Goal: Transaction & Acquisition: Purchase product/service

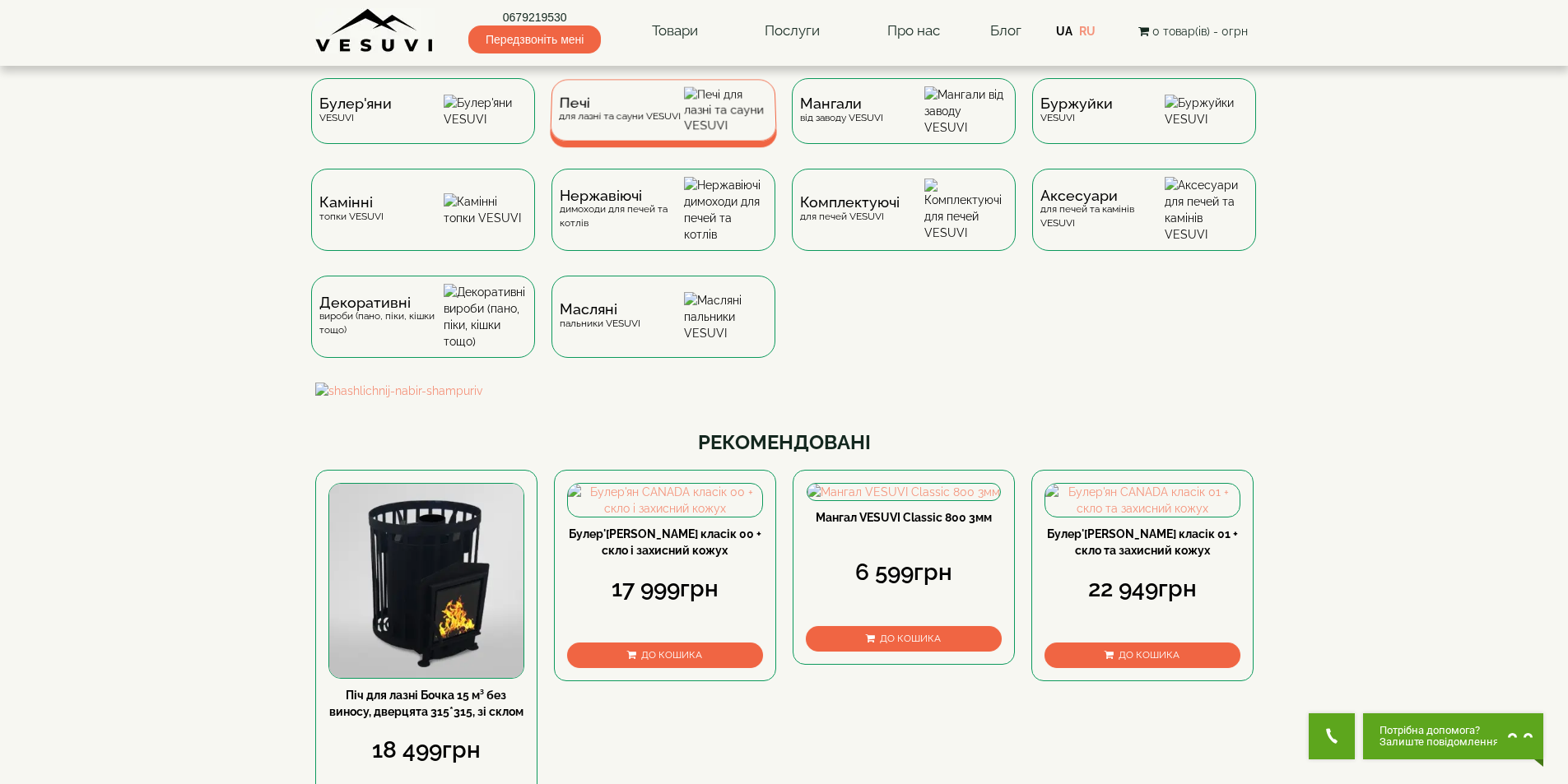
click at [592, 109] on span "Печі" at bounding box center [620, 103] width 122 height 12
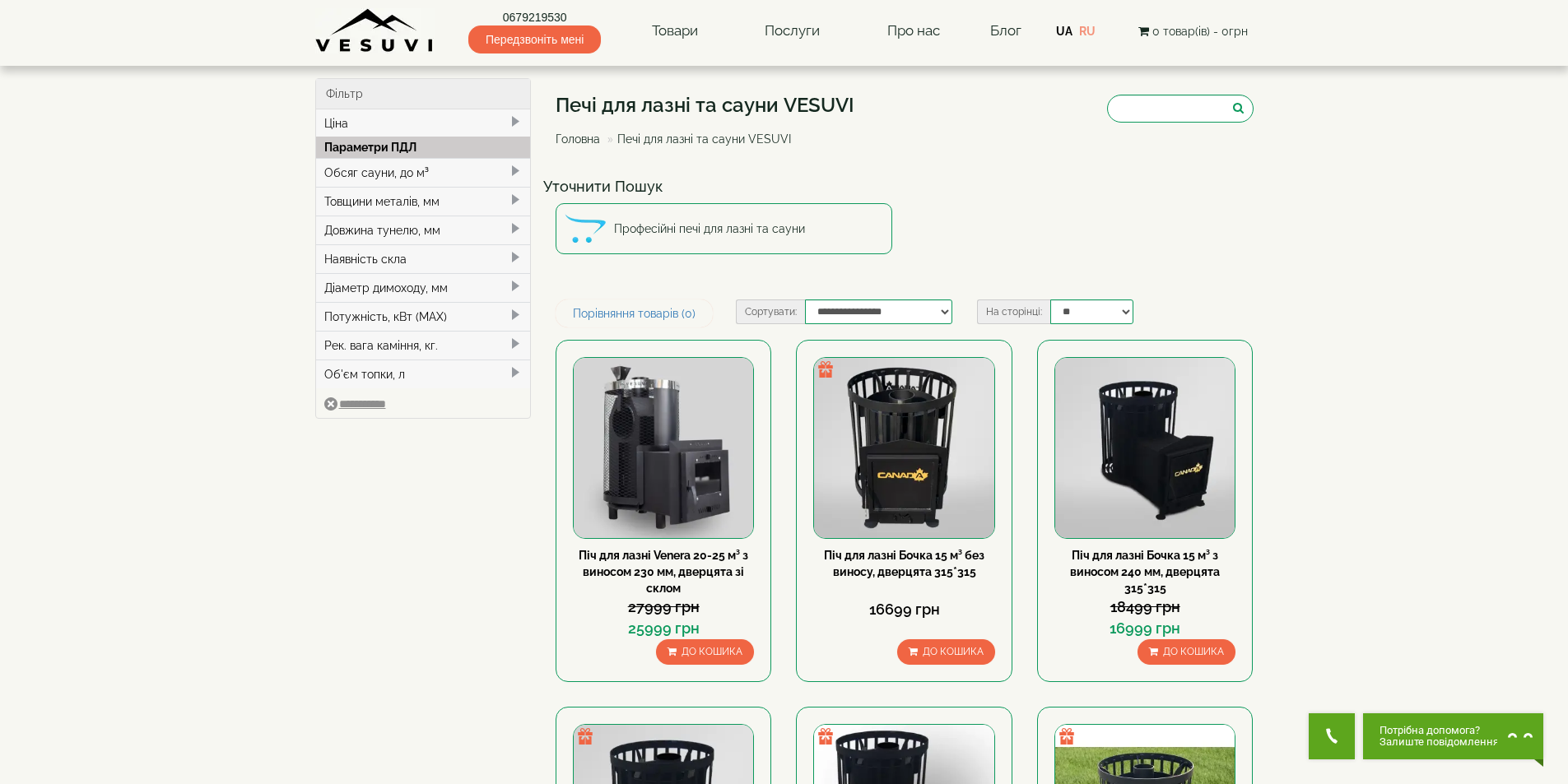
click at [376, 173] on div "Обсяг сауни, до м³" at bounding box center [424, 172] width 215 height 29
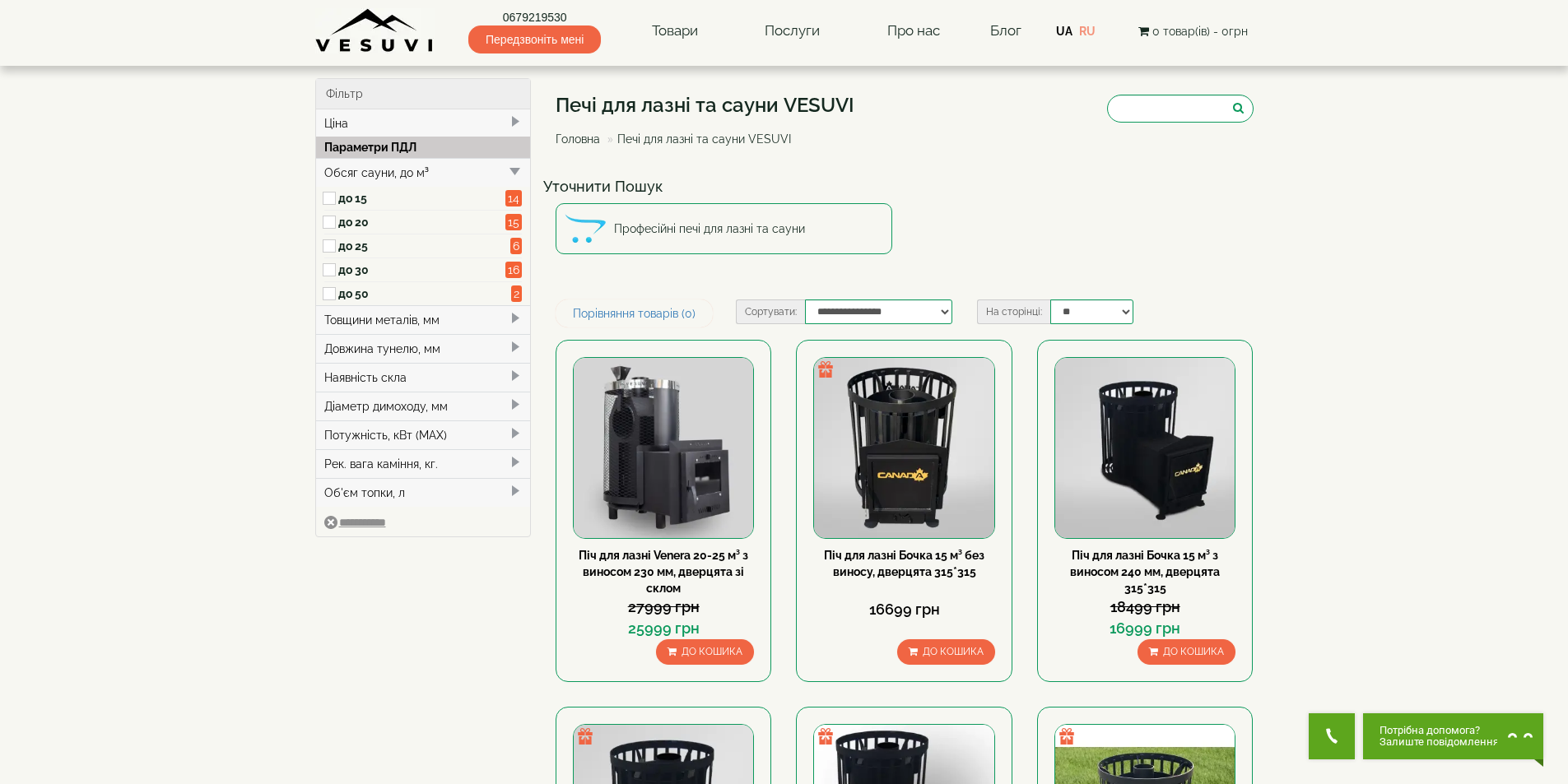
click at [355, 221] on label "до 20" at bounding box center [422, 222] width 168 height 16
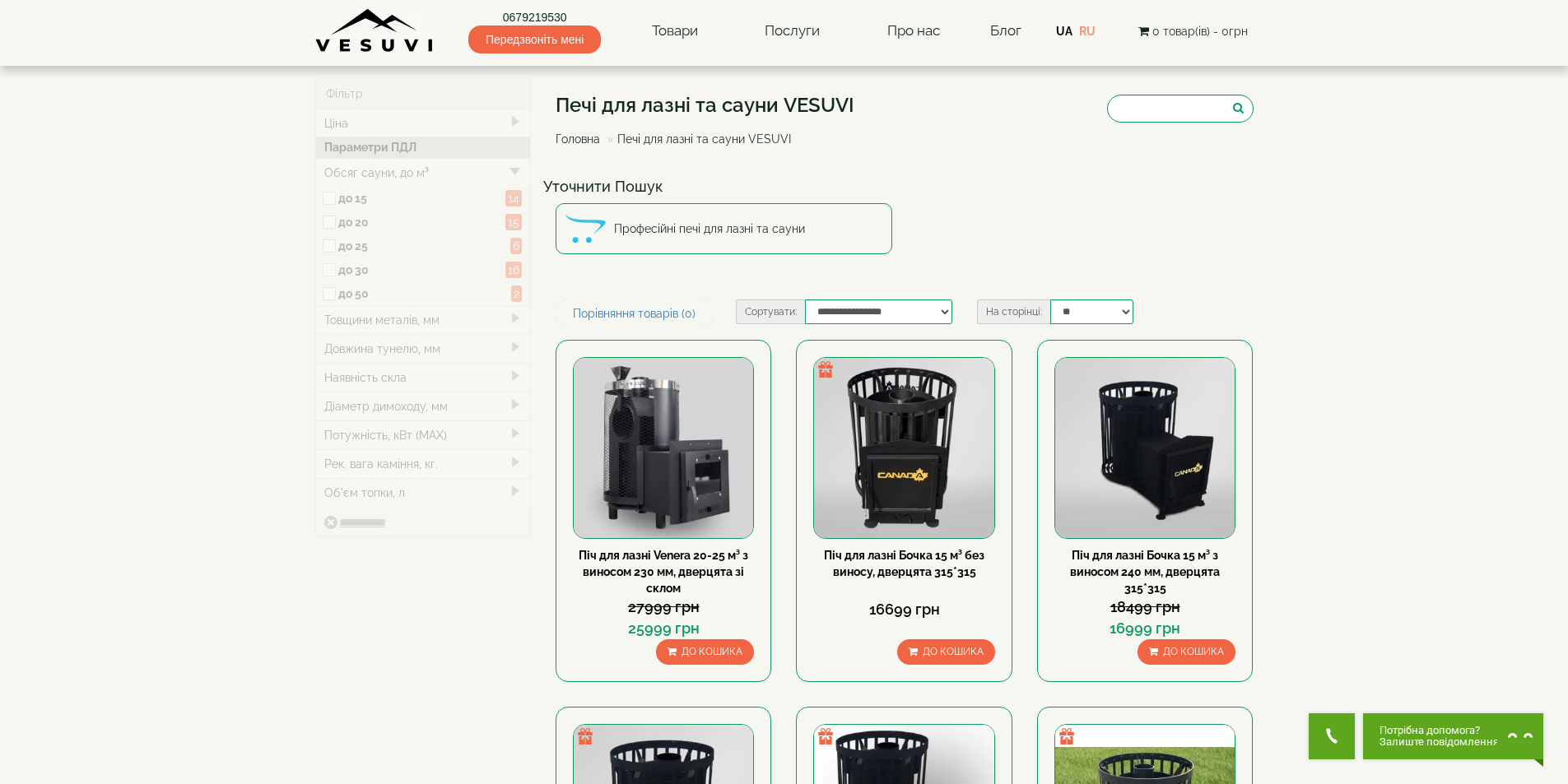
type input "*****"
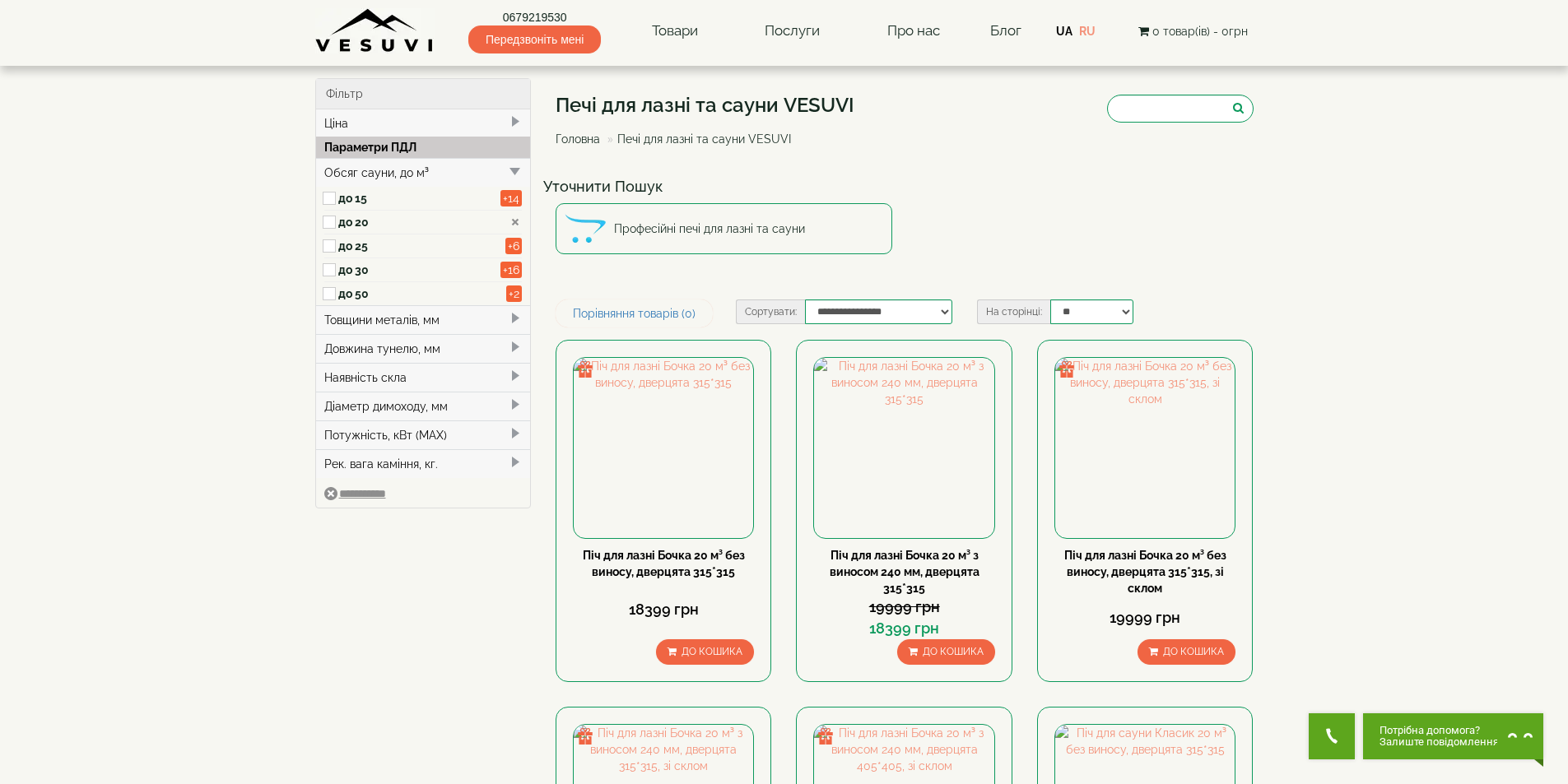
click at [419, 310] on div "Товщини металів, мм" at bounding box center [424, 320] width 215 height 29
click at [386, 370] on div "Довжина тунелю, мм" at bounding box center [424, 371] width 215 height 29
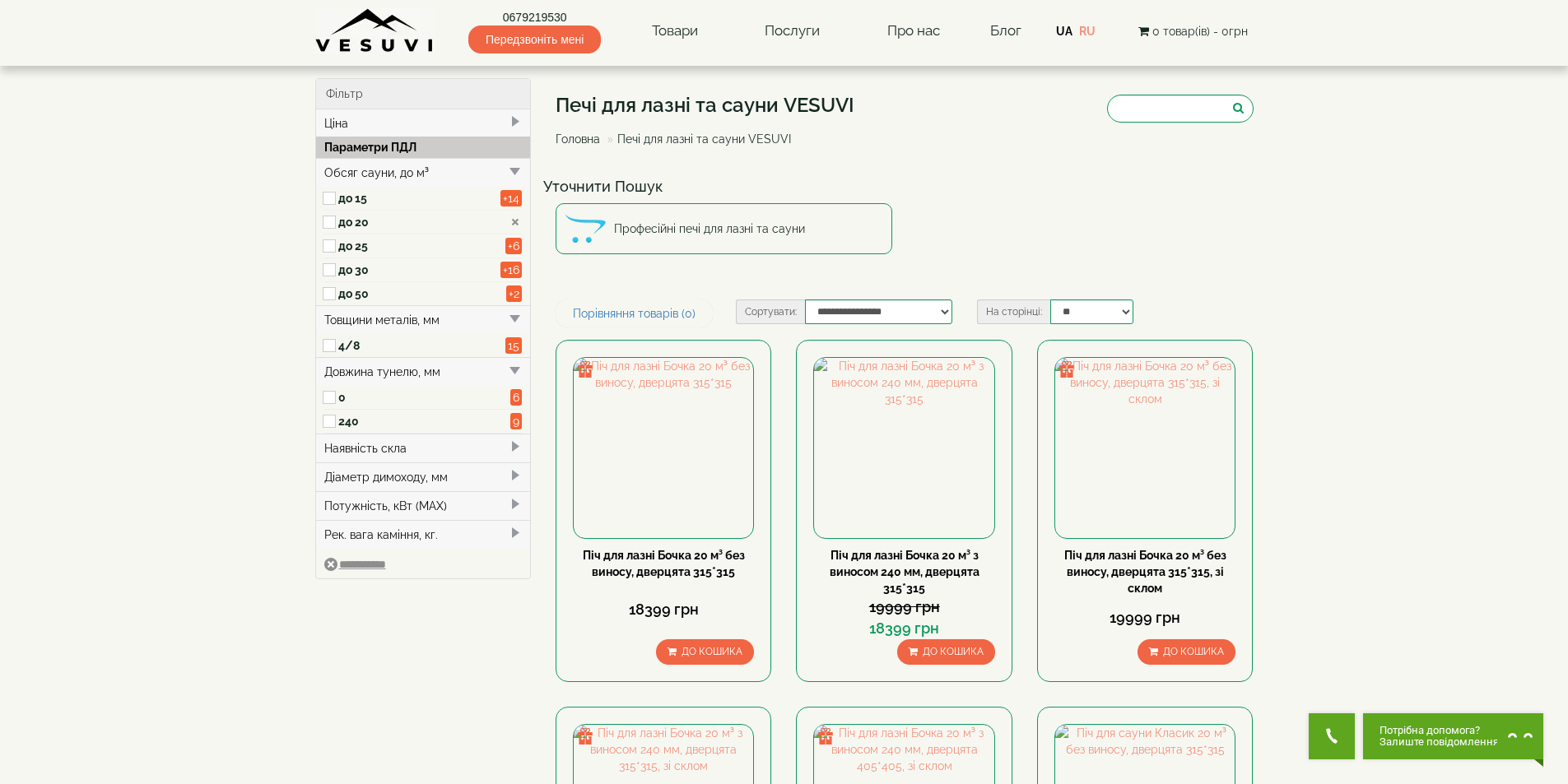
click at [342, 427] on label "240" at bounding box center [425, 421] width 173 height 16
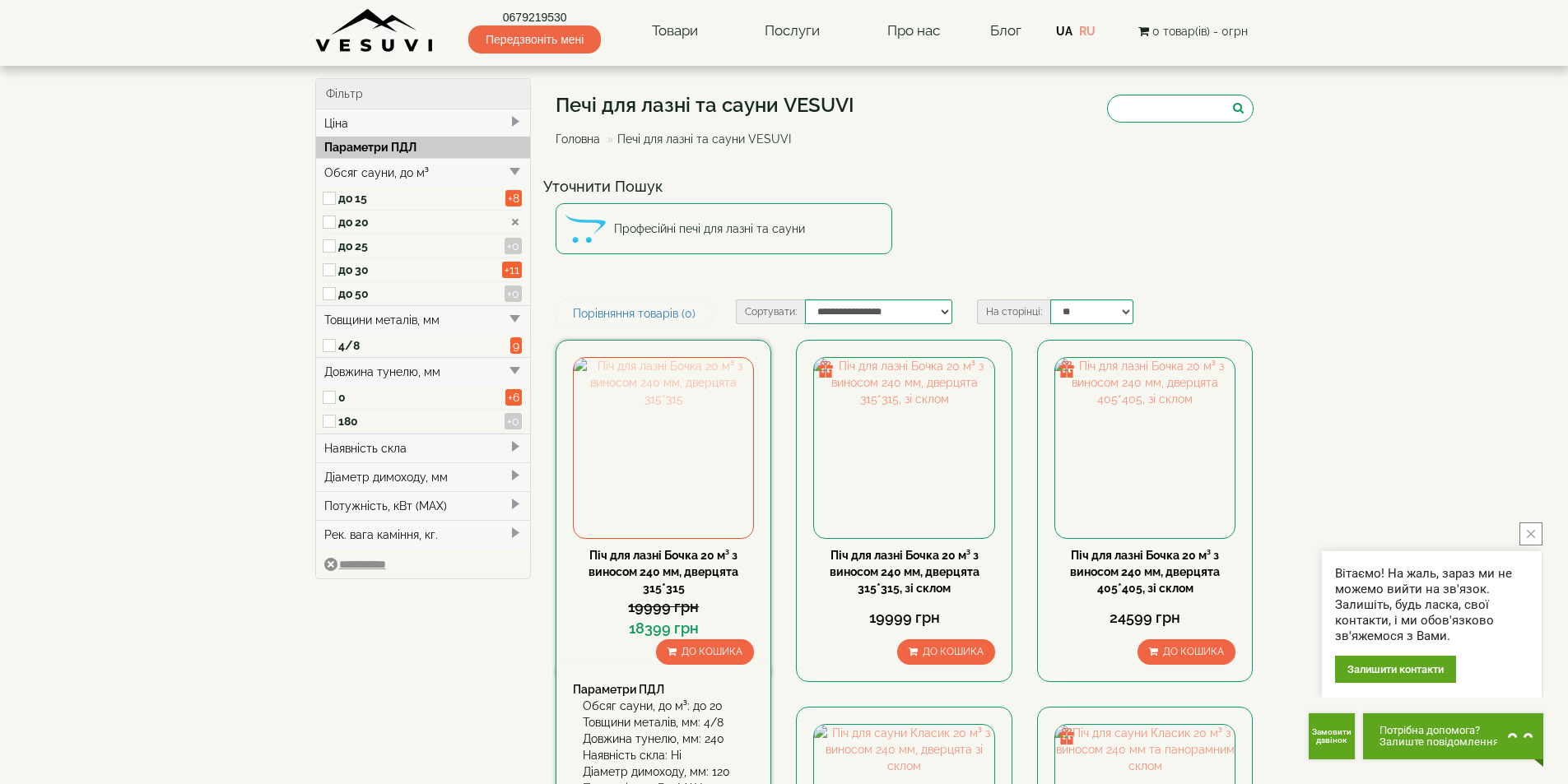
click at [671, 443] on img at bounding box center [663, 447] width 179 height 179
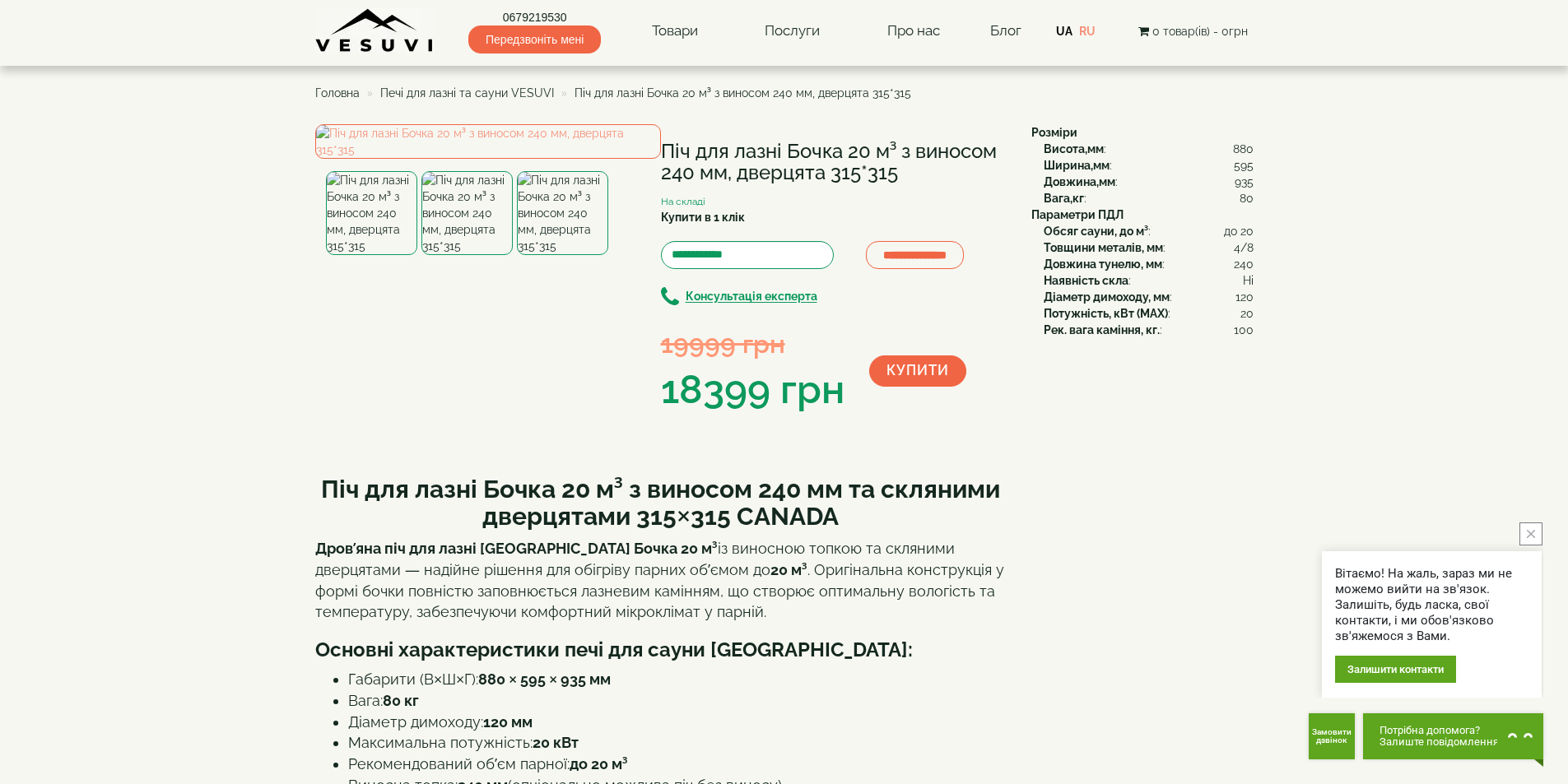
click at [744, 149] on h1 "Піч для лазні Бочка 20 м³ з виносом 240 мм, дверцята 315*315" at bounding box center [833, 163] width 346 height 44
copy div "Піч для лазні Бочка 20 м³ з виносом 240 мм, дверцята 315*315"
